Goal: Task Accomplishment & Management: Use online tool/utility

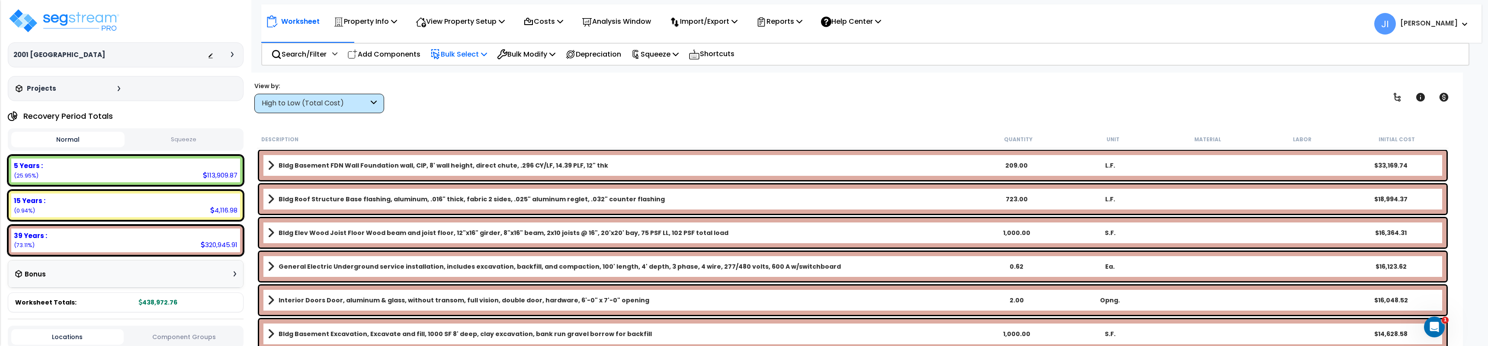
click at [470, 54] on p "Bulk Select" at bounding box center [458, 54] width 57 height 12
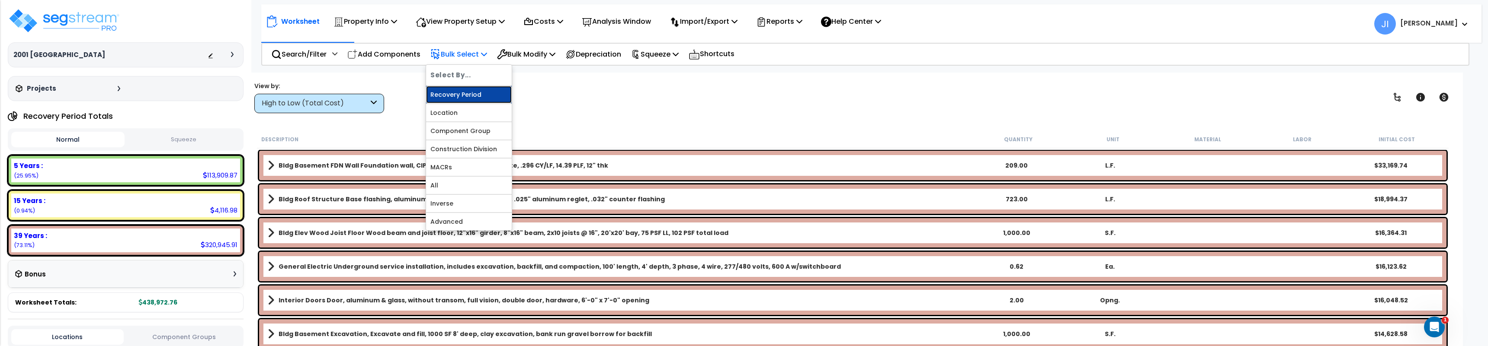
click at [460, 93] on link "Recovery Period" at bounding box center [469, 94] width 86 height 17
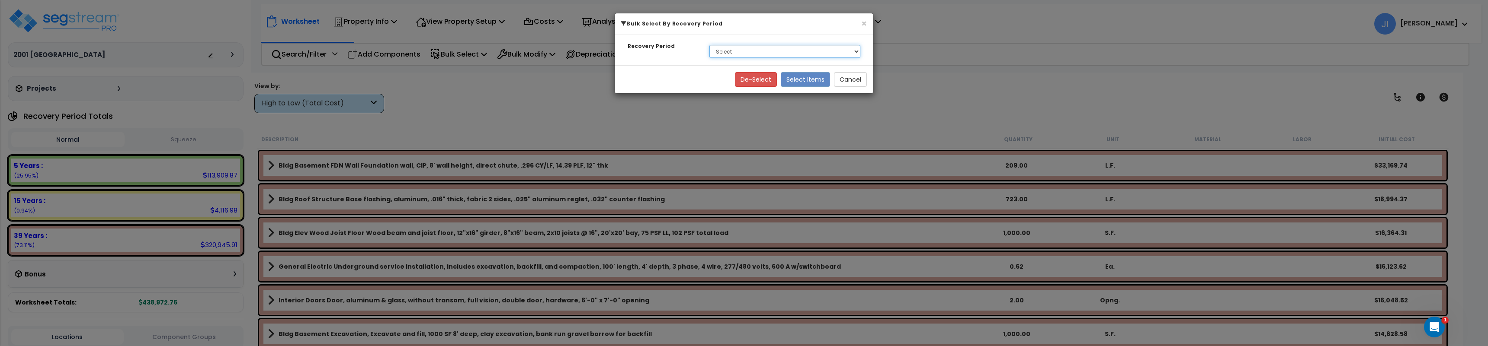
click at [772, 51] on select "Select 5 Years 15 Years 39 Years" at bounding box center [784, 51] width 151 height 13
select select "39Y"
click at [709, 45] on select "Select 5 Years 15 Years 39 Years" at bounding box center [784, 51] width 151 height 13
click at [820, 77] on button "Select Items" at bounding box center [805, 79] width 49 height 15
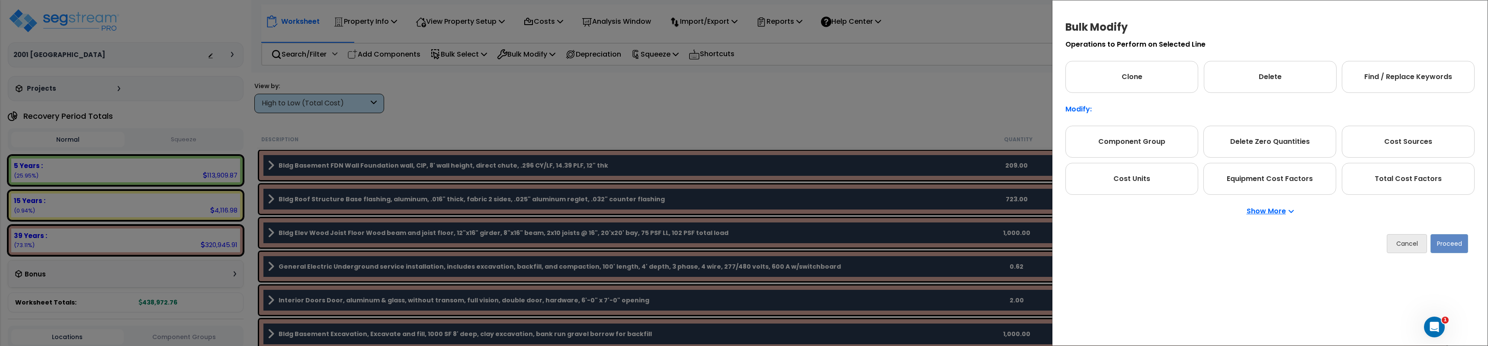
click at [1264, 211] on p "Show More" at bounding box center [1270, 211] width 47 height 7
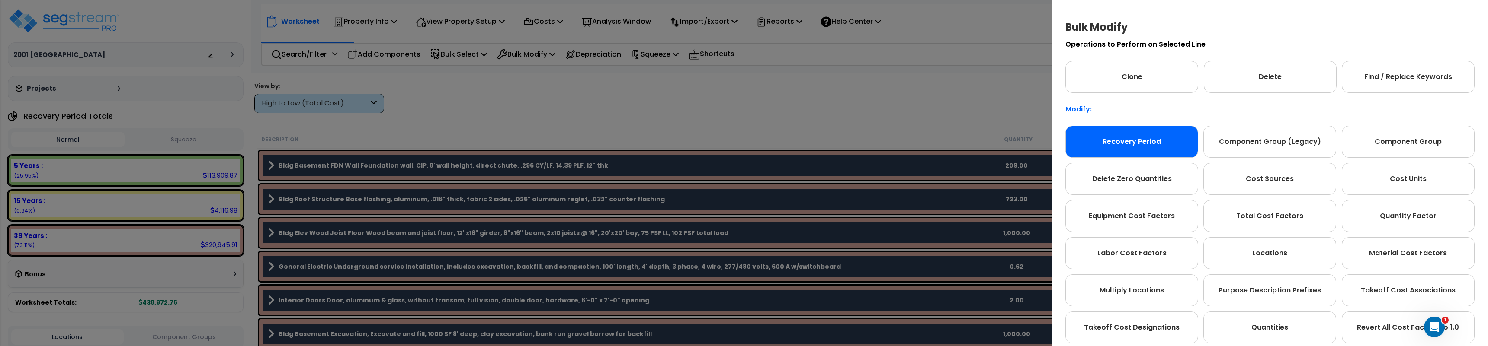
click at [1147, 146] on div "Recovery Period" at bounding box center [1131, 142] width 133 height 32
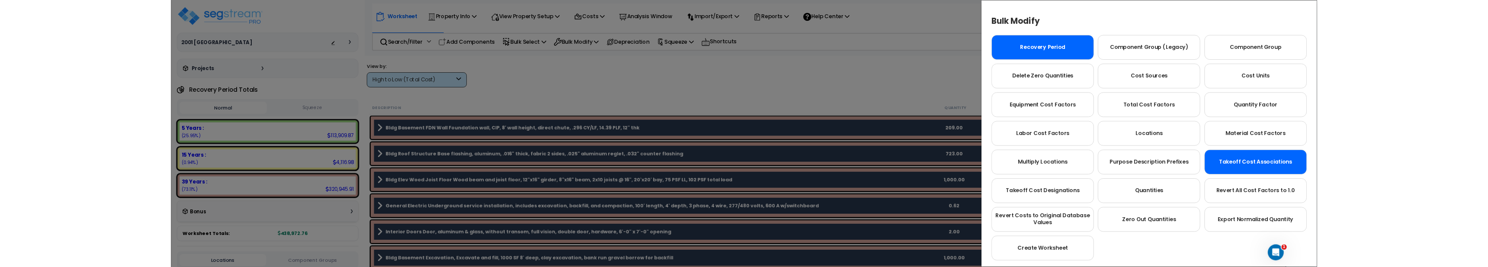
scroll to position [86, 0]
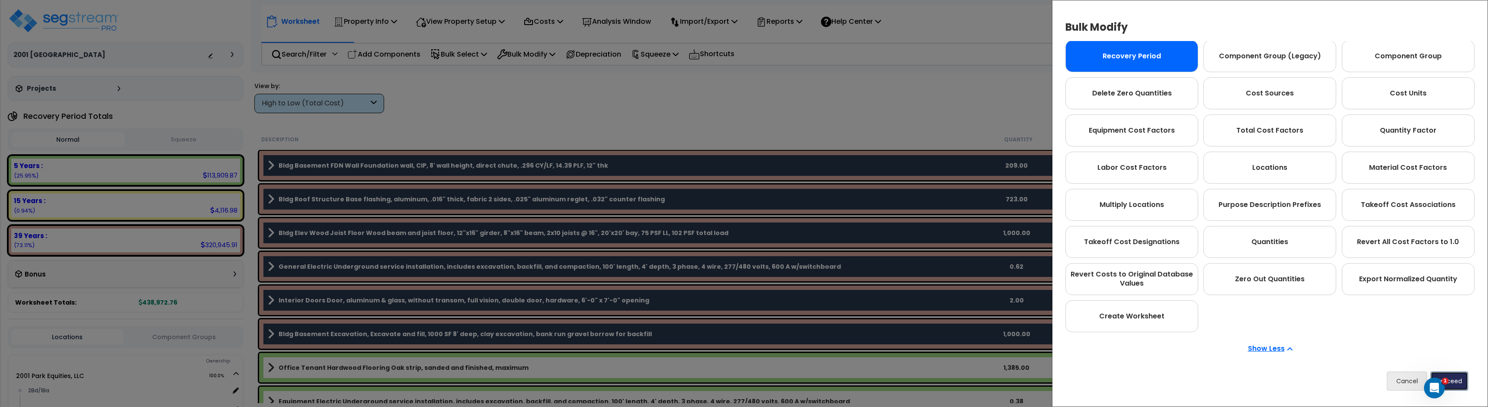
click at [1461, 346] on button "Proceed" at bounding box center [1449, 381] width 38 height 19
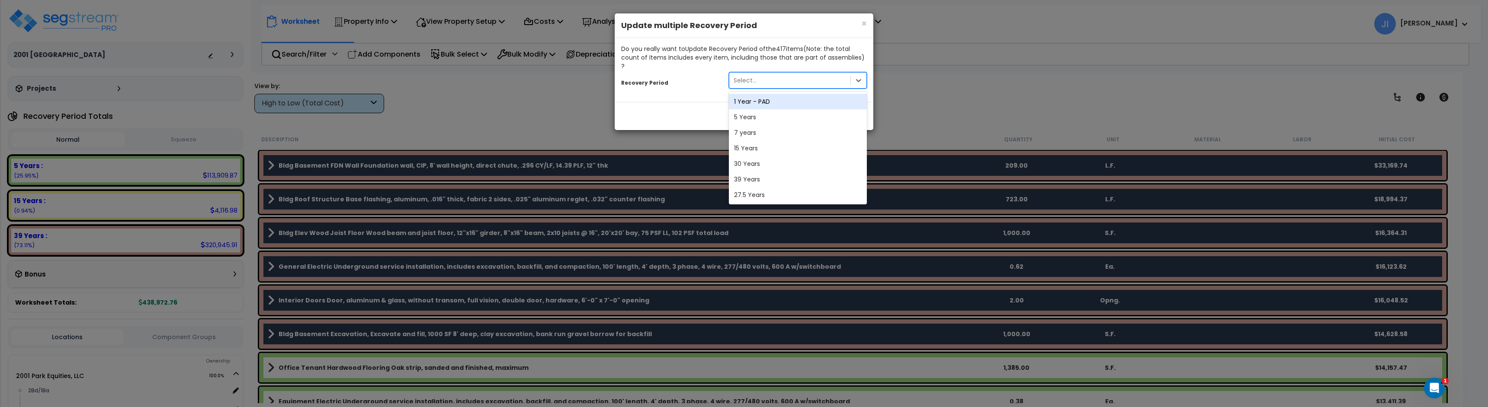
click at [824, 74] on div "Select..." at bounding box center [789, 81] width 121 height 14
click at [774, 187] on div "27.5 Years" at bounding box center [798, 195] width 138 height 16
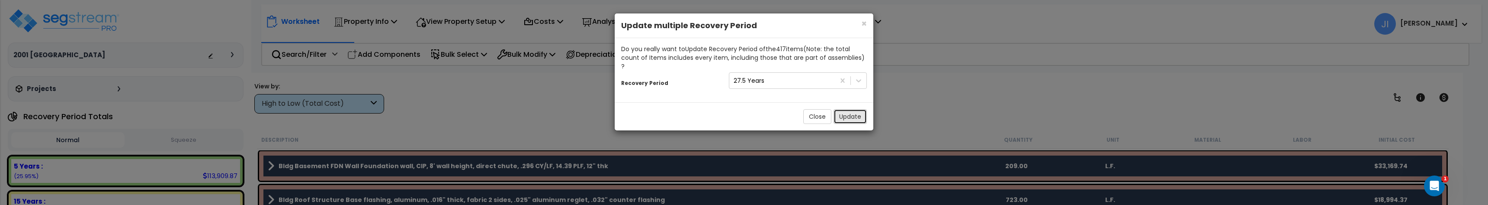
click at [853, 109] on button "Update" at bounding box center [849, 116] width 33 height 15
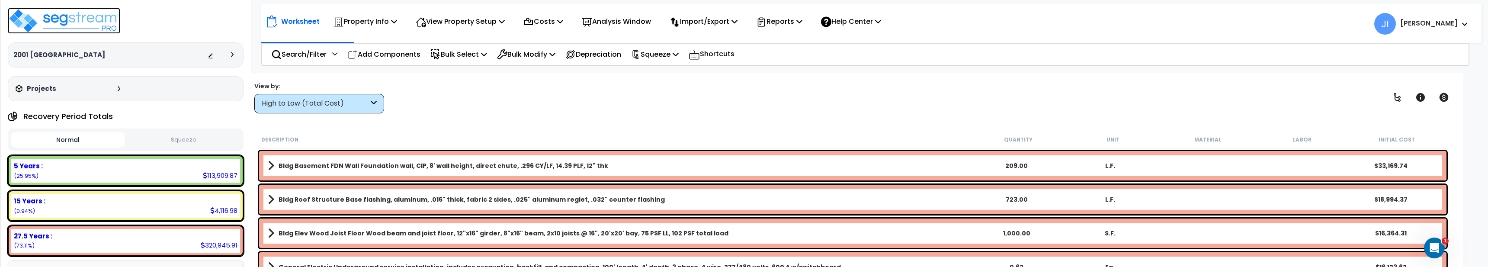
click at [88, 17] on img at bounding box center [64, 21] width 112 height 26
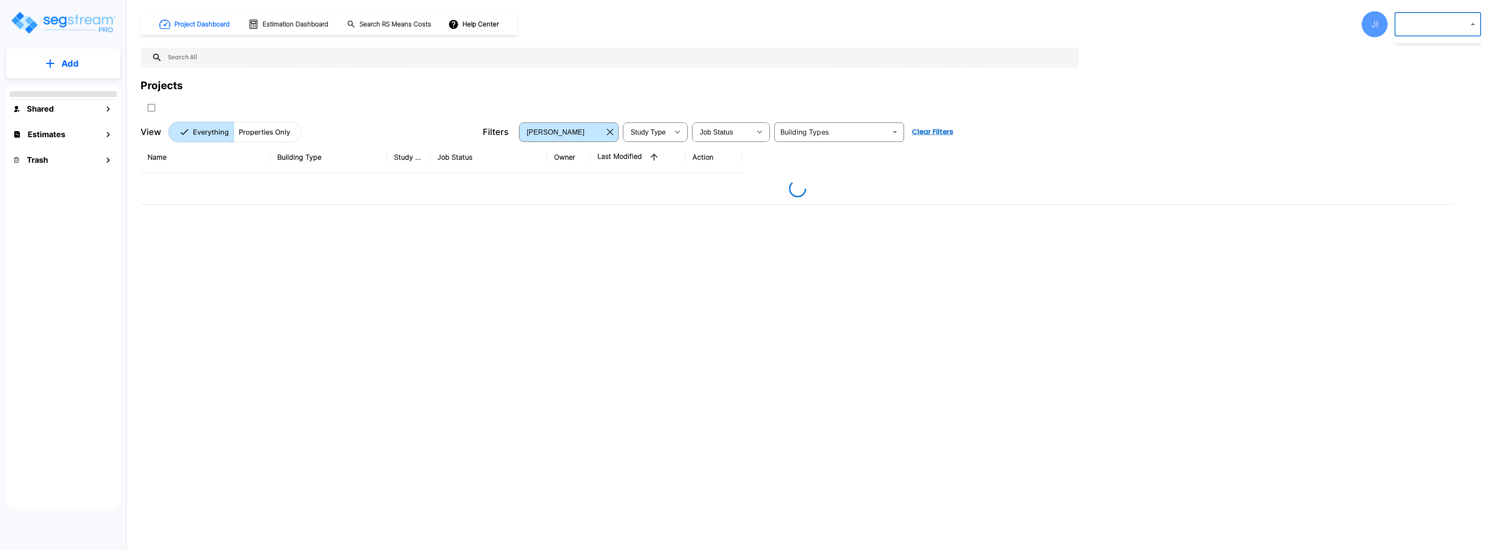
click at [1435, 29] on body "× Your report is being generated. Be patient! × We're working on your Modificat…" at bounding box center [744, 275] width 1488 height 550
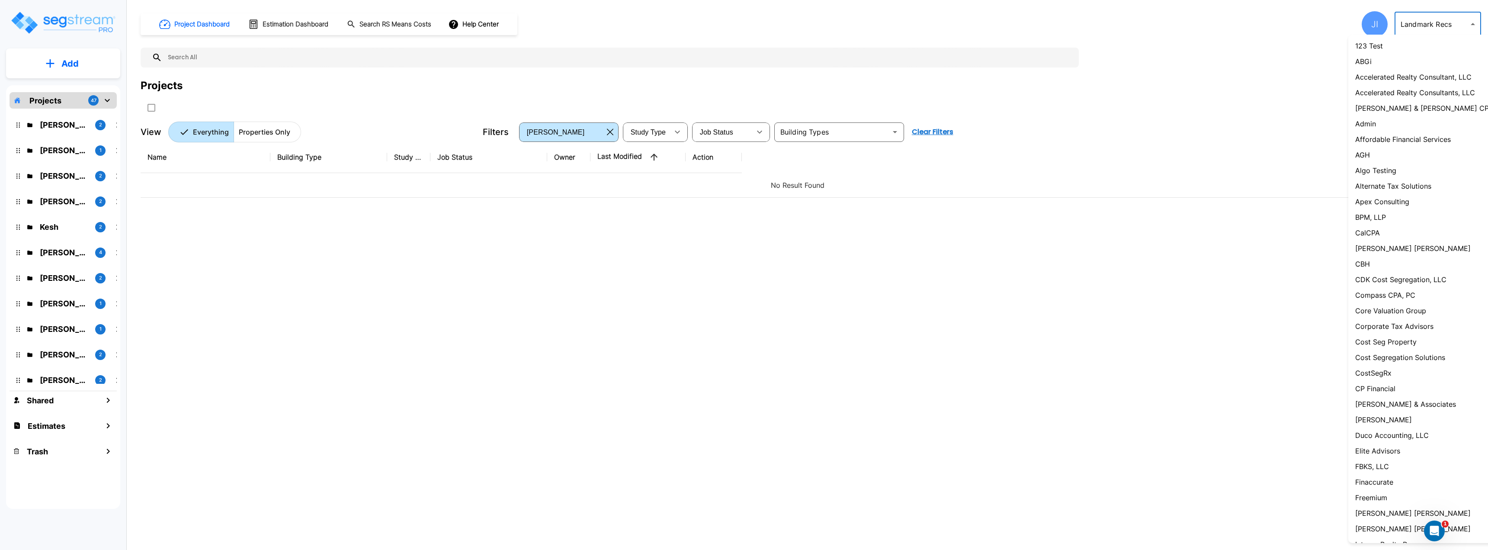
click at [1368, 125] on p "Admin" at bounding box center [1365, 124] width 21 height 10
type input "1"
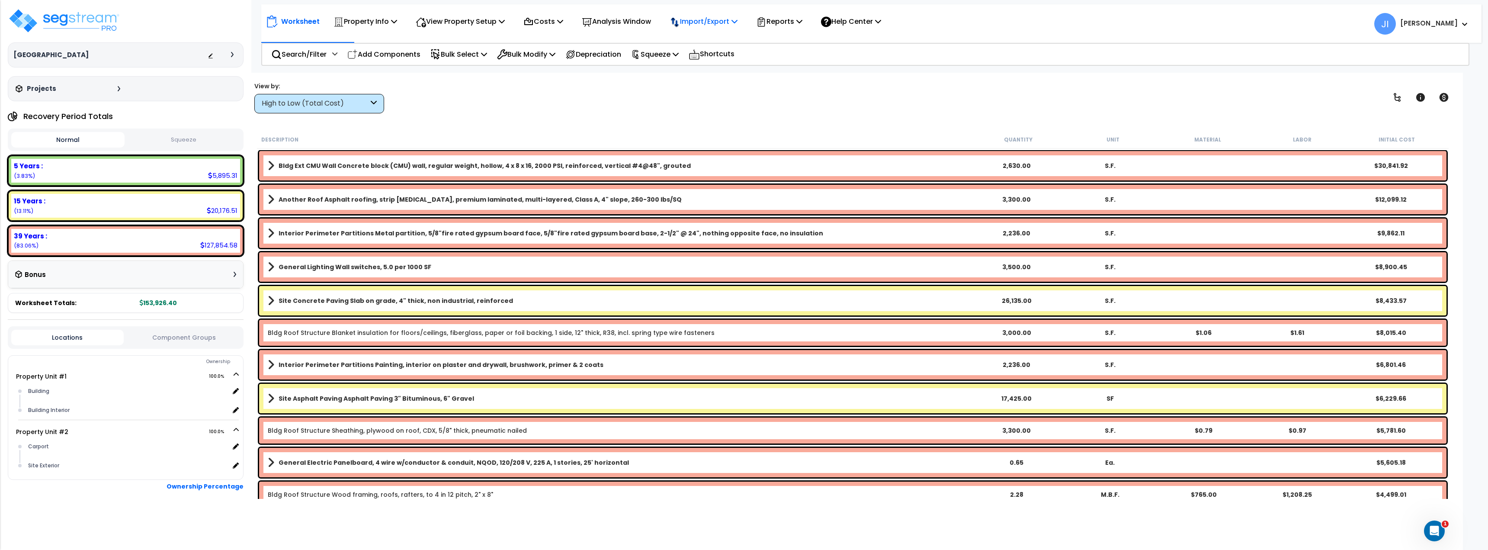
click at [720, 23] on p "Import/Export" at bounding box center [704, 22] width 68 height 12
click at [812, 52] on div "Search/Filter Additional Search / Filter Add Components Bulk Select Select By..…" at bounding box center [865, 54] width 1208 height 23
click at [795, 18] on p "Reports" at bounding box center [779, 22] width 46 height 12
click at [924, 70] on div "Property Name DB Costs Setup Indirect Costs Direct Costs Costs Setup Rapid Take…" at bounding box center [744, 55] width 1488 height 35
click at [881, 21] on p "Help Center" at bounding box center [851, 22] width 60 height 12
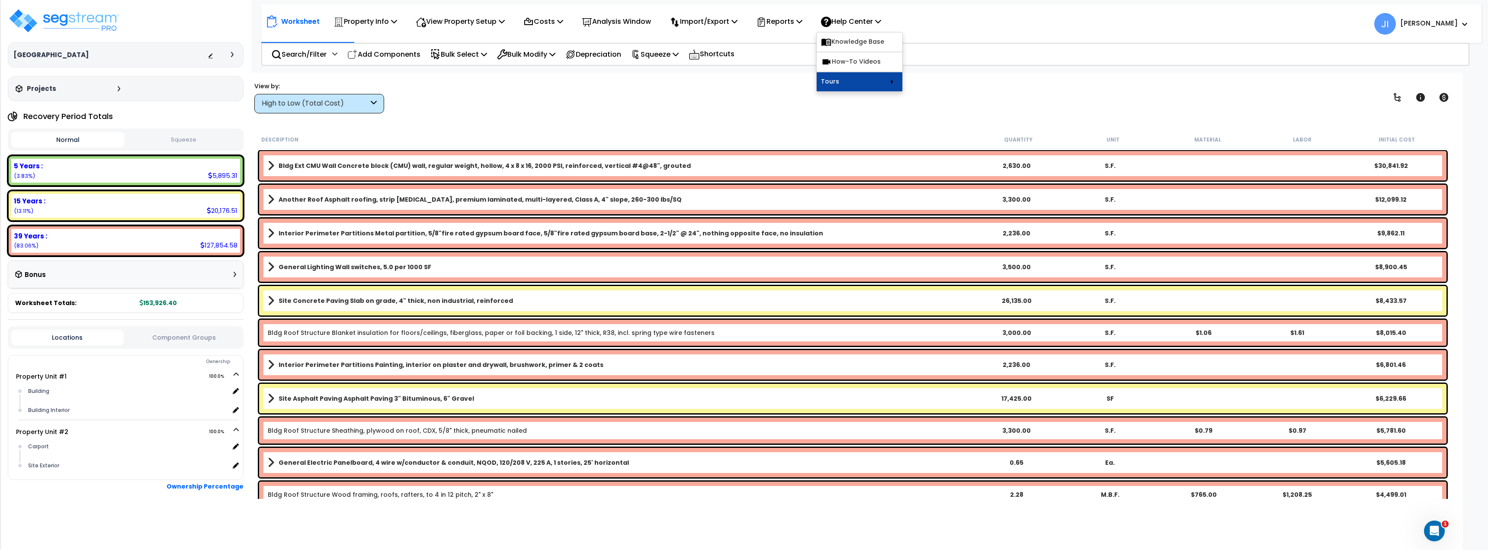
click at [858, 83] on link "Tours" at bounding box center [860, 81] width 86 height 19
click at [802, 61] on div "Search/Filter Additional Search / Filter Add Components Bulk Select Select By..…" at bounding box center [865, 54] width 1208 height 23
click at [496, 19] on p "View Property Setup" at bounding box center [460, 22] width 89 height 12
click at [473, 39] on link "Building Setup" at bounding box center [454, 40] width 86 height 17
click at [467, 24] on p "View Property Setup" at bounding box center [460, 22] width 89 height 12
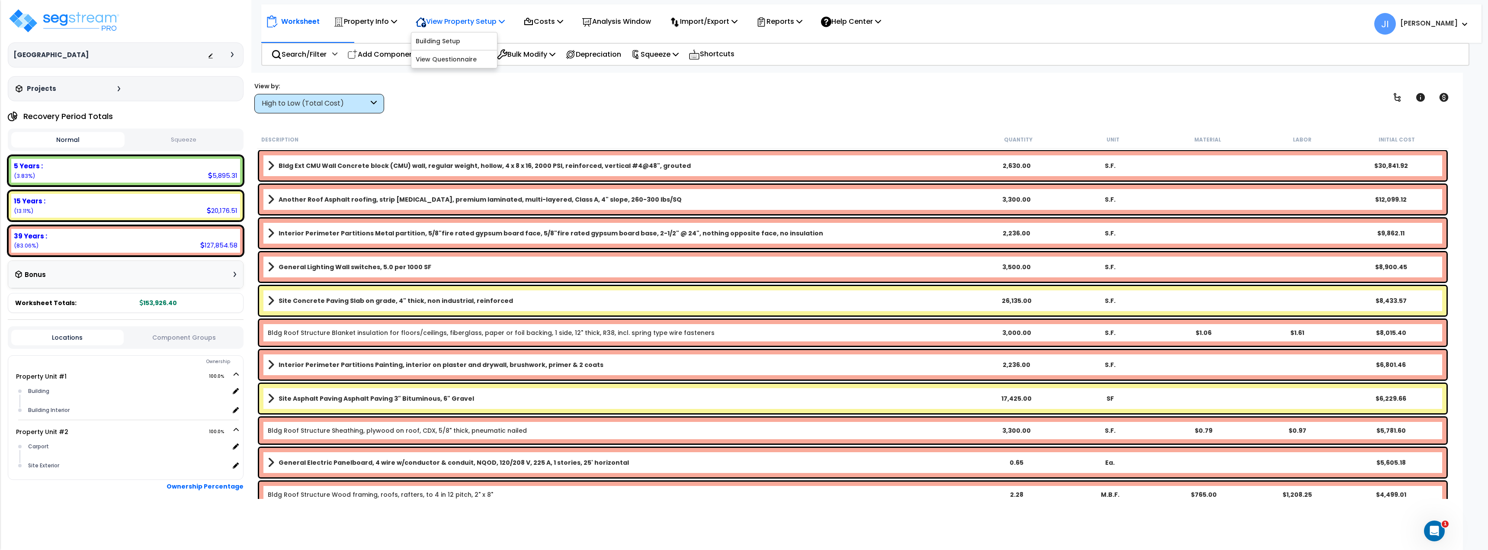
click at [445, 24] on p "View Property Setup" at bounding box center [460, 22] width 89 height 12
click at [394, 23] on icon at bounding box center [394, 21] width 6 height 7
click at [453, 19] on p "View Property Setup" at bounding box center [460, 22] width 89 height 12
click at [384, 12] on div "Property Info" at bounding box center [365, 21] width 64 height 20
click at [548, 99] on div "View by: High to Low (Total Cost) High to Low (Total Cost)" at bounding box center [852, 97] width 1203 height 32
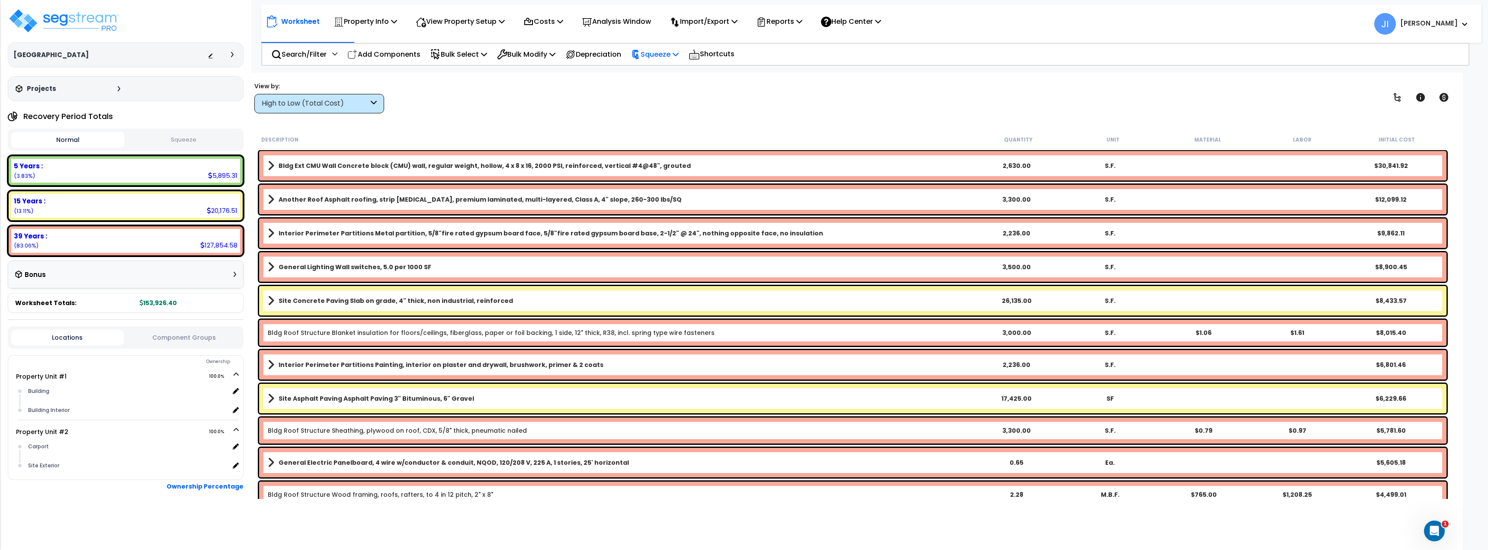
click at [664, 56] on p "Squeeze" at bounding box center [655, 54] width 48 height 12
click at [670, 55] on p "Squeeze" at bounding box center [655, 54] width 48 height 12
click at [619, 56] on p "Depreciation" at bounding box center [593, 54] width 56 height 12
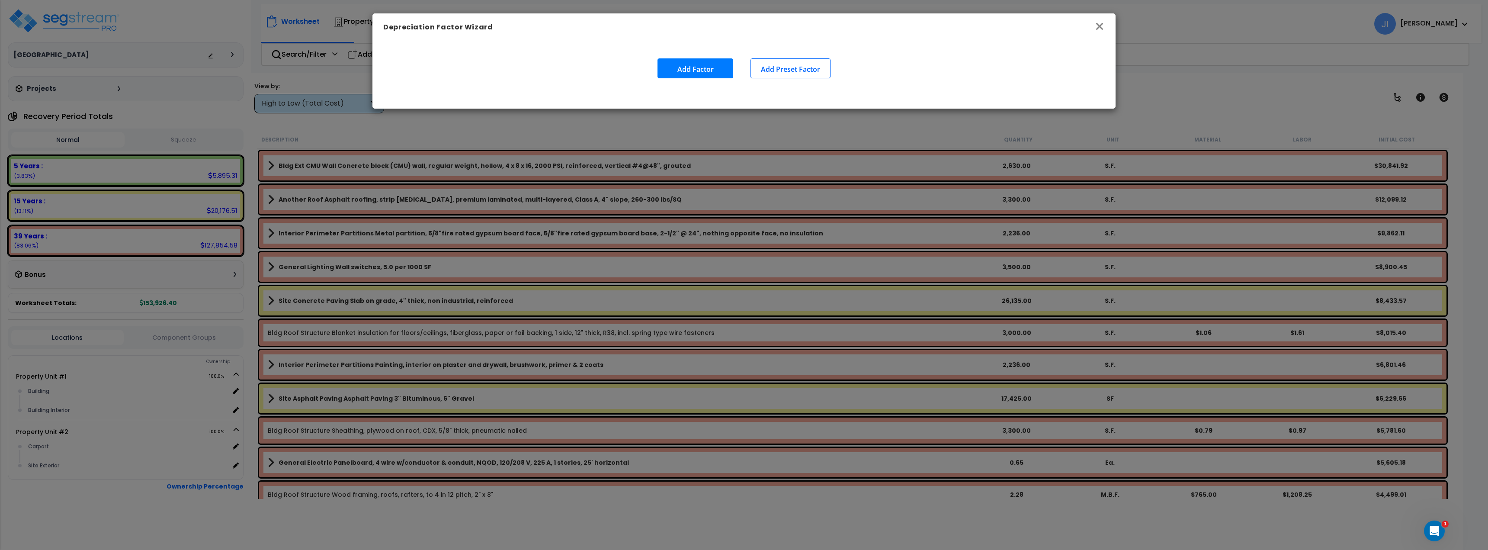
click at [1095, 22] on icon "button" at bounding box center [1099, 26] width 10 height 10
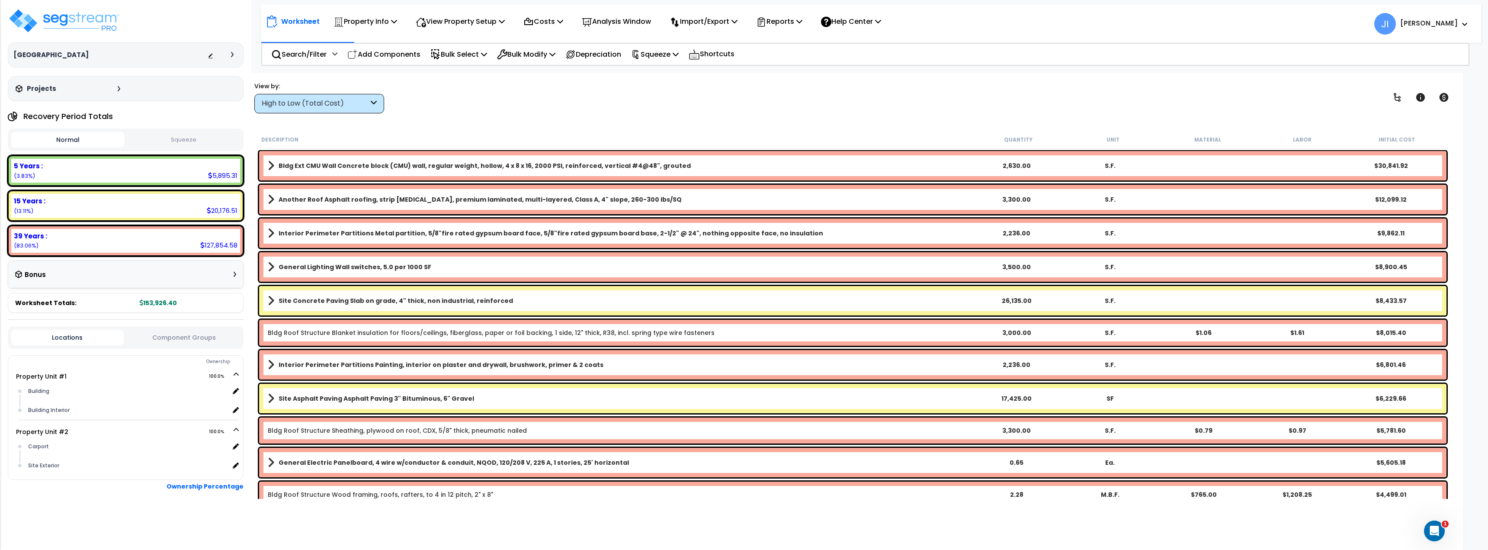
scroll to position [38, 0]
click at [1454, 24] on b "[PERSON_NAME]" at bounding box center [1429, 23] width 58 height 9
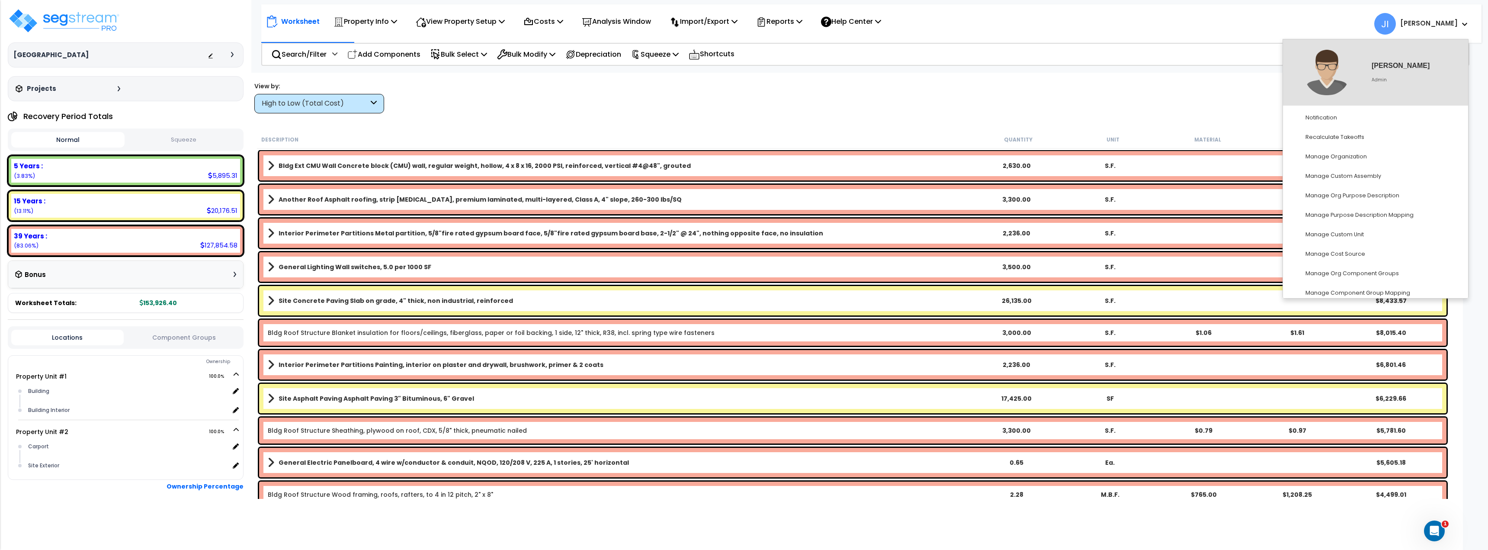
click at [1454, 23] on b "[PERSON_NAME]" at bounding box center [1429, 23] width 58 height 9
